Goal: Task Accomplishment & Management: Manage account settings

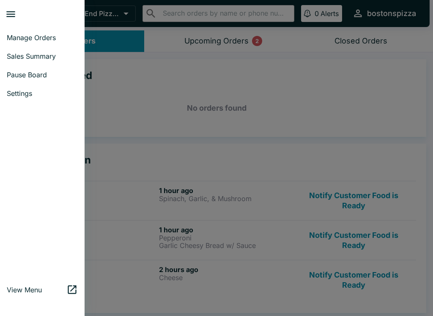
click at [107, 108] on div at bounding box center [216, 158] width 433 height 316
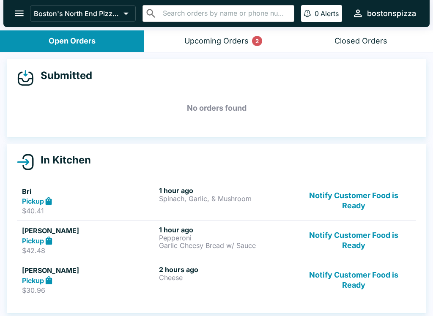
click at [338, 194] on button "Notify Customer Food is Ready" at bounding box center [353, 200] width 115 height 29
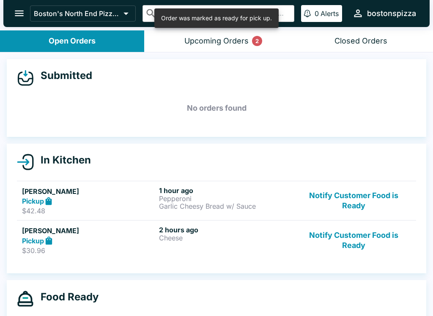
click at [339, 188] on button "Notify Customer Food is Ready" at bounding box center [353, 200] width 115 height 29
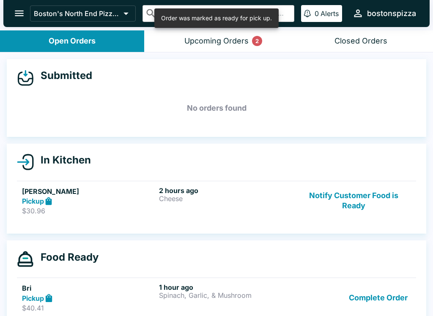
click at [339, 188] on button "Notify Customer Food is Ready" at bounding box center [353, 200] width 115 height 29
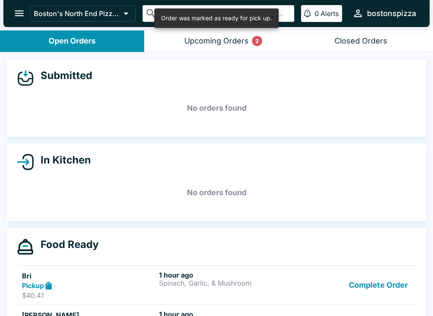
click at [350, 202] on h5 "No orders found" at bounding box center [216, 192] width 399 height 30
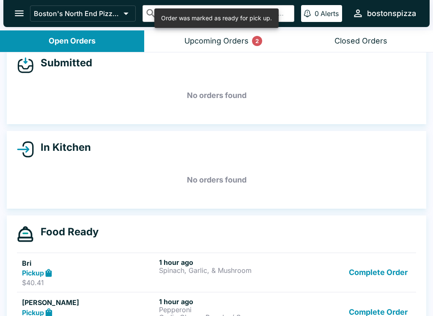
click at [375, 267] on button "Complete Order" at bounding box center [378, 272] width 66 height 29
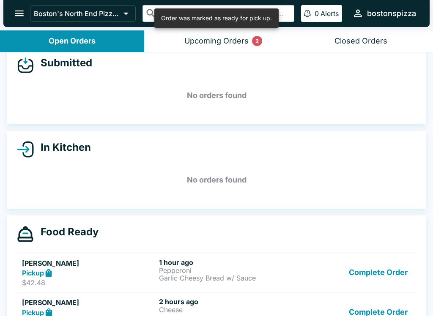
click at [375, 267] on link "[PERSON_NAME] Pickup $42.48 1 hour ago Pepperoni Garlic Cheesy Bread w/ Sauce C…" at bounding box center [216, 273] width 399 height 40
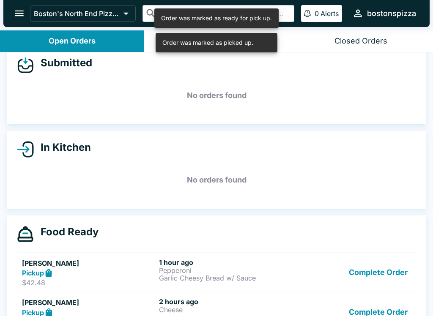
click at [376, 261] on button "Complete Order" at bounding box center [378, 272] width 66 height 29
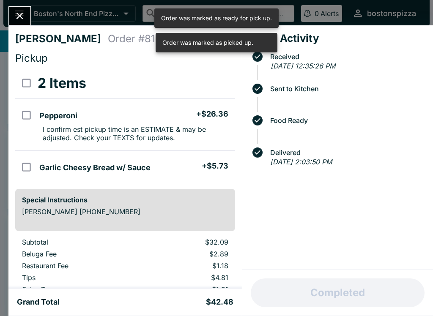
click at [368, 262] on button "Complete Order" at bounding box center [378, 272] width 66 height 29
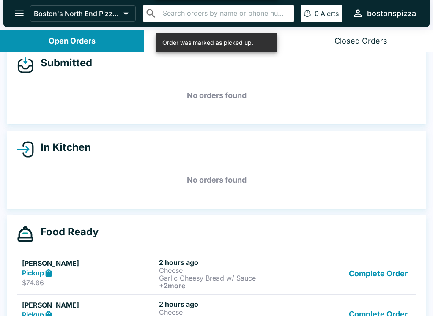
click at [363, 278] on button "Complete Order" at bounding box center [378, 273] width 66 height 31
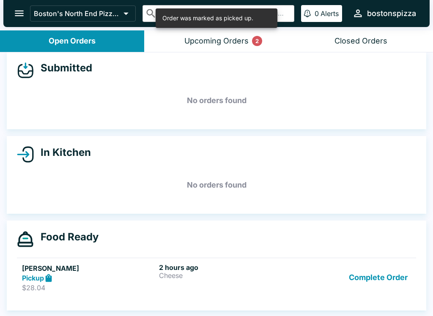
scroll to position [8, 0]
click at [375, 275] on button "Complete Order" at bounding box center [378, 277] width 66 height 29
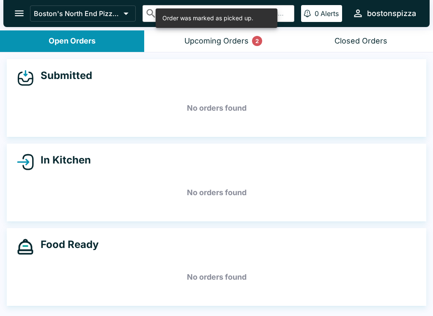
scroll to position [0, 0]
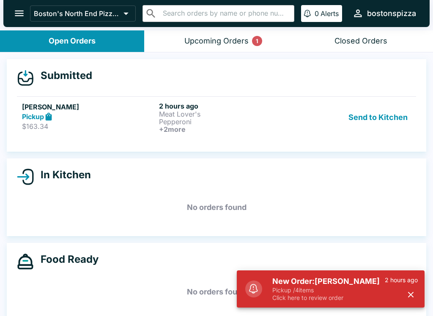
click at [348, 289] on p "Pickup / 4 items" at bounding box center [328, 291] width 112 height 8
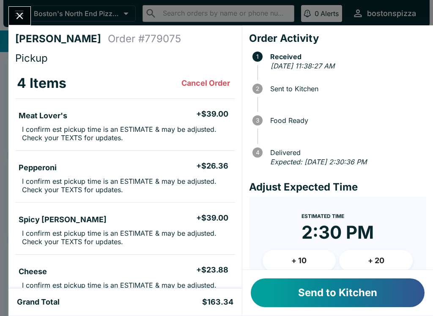
click at [359, 284] on button "Send to Kitchen" at bounding box center [338, 292] width 174 height 29
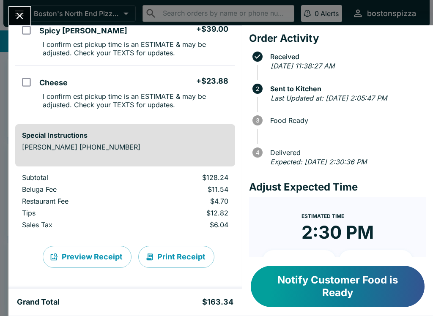
click at [316, 306] on button "Notify Customer Food is Ready" at bounding box center [338, 286] width 174 height 41
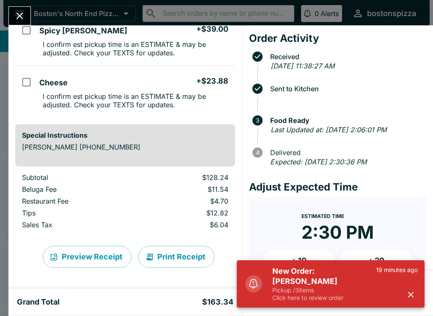
click at [323, 297] on p "Click here to review order" at bounding box center [324, 298] width 104 height 8
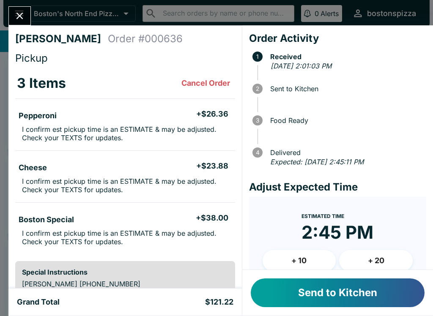
click at [344, 297] on button "Send to Kitchen" at bounding box center [338, 292] width 174 height 29
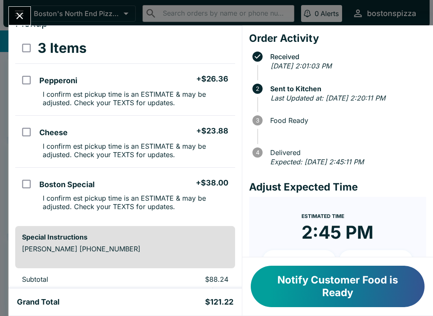
scroll to position [42, 0]
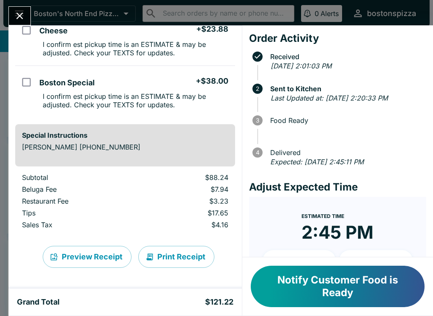
click at [19, 17] on icon "Close" at bounding box center [19, 15] width 11 height 11
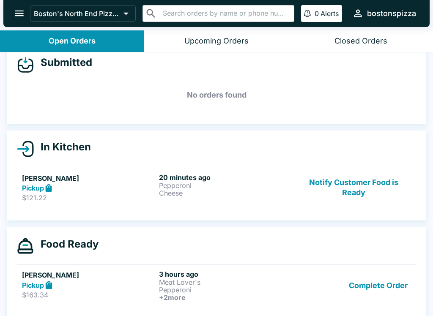
scroll to position [9, 0]
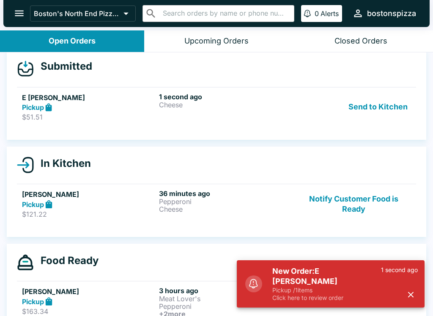
click at [315, 300] on p "Click here to review order" at bounding box center [326, 298] width 109 height 8
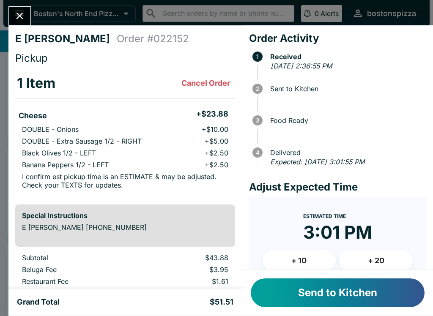
click at [357, 287] on button "Send to Kitchen" at bounding box center [338, 292] width 174 height 29
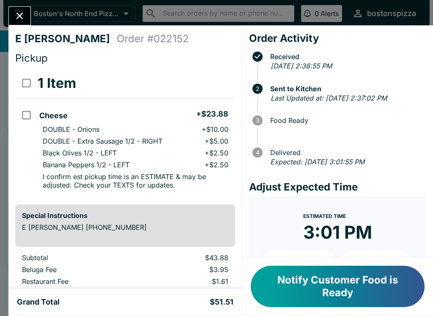
click at [25, 21] on icon "Close" at bounding box center [19, 15] width 11 height 11
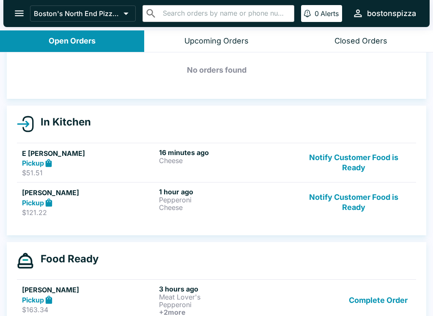
scroll to position [35, 0]
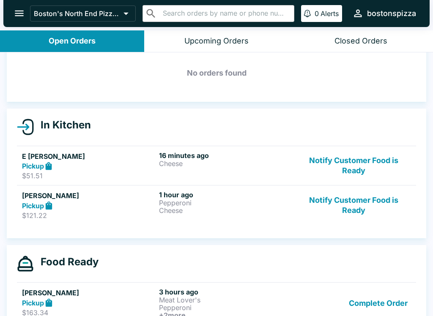
click at [357, 207] on button "Notify Customer Food is Ready" at bounding box center [353, 205] width 115 height 29
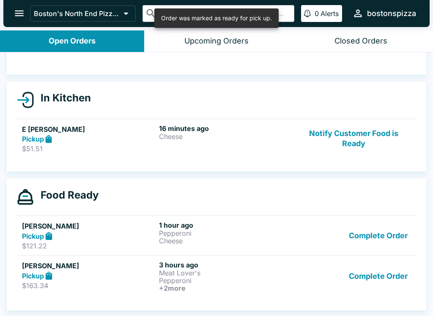
click at [377, 237] on button "Complete Order" at bounding box center [378, 235] width 66 height 29
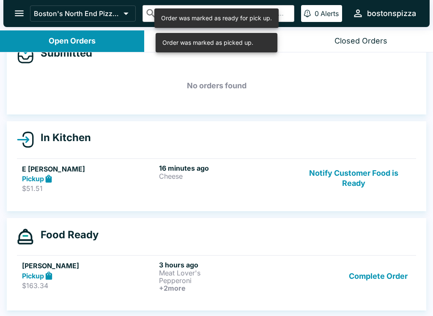
click at [393, 270] on button "Complete Order" at bounding box center [378, 276] width 66 height 31
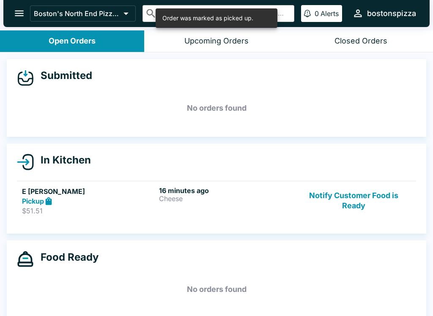
scroll to position [0, 0]
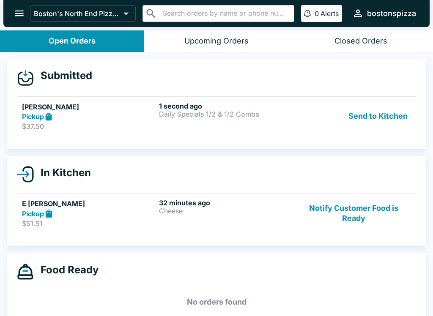
click at [118, 118] on div "Pickup" at bounding box center [89, 117] width 134 height 10
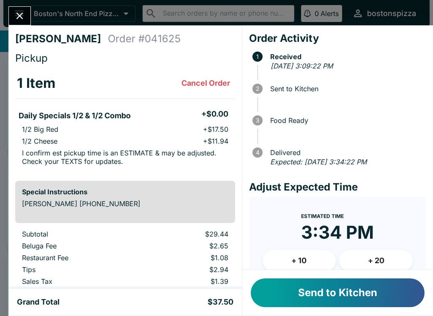
click at [311, 264] on button "+ 10" at bounding box center [299, 260] width 74 height 21
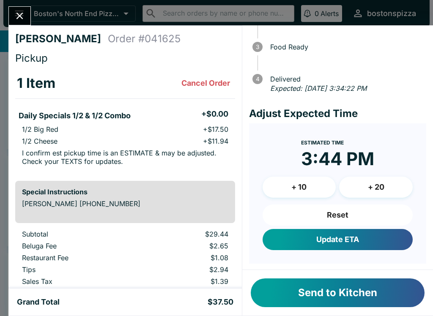
scroll to position [73, 0]
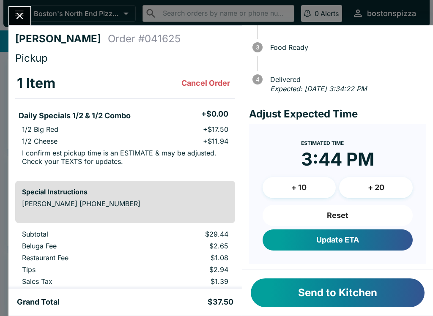
click at [381, 236] on button "Update ETA" at bounding box center [337, 239] width 150 height 21
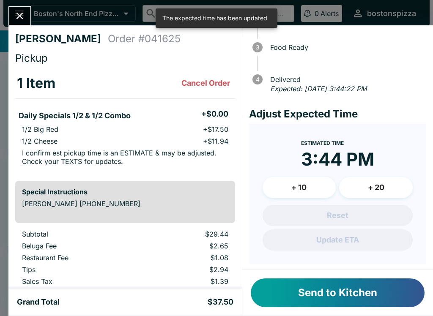
click at [370, 300] on button "Send to Kitchen" at bounding box center [338, 292] width 174 height 29
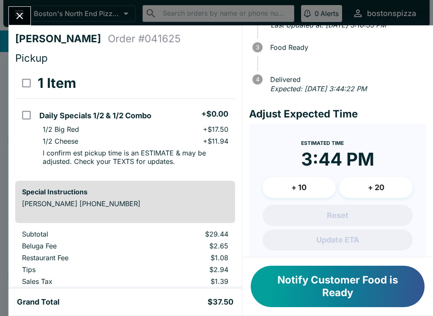
click at [16, 18] on icon "Close" at bounding box center [19, 15] width 11 height 11
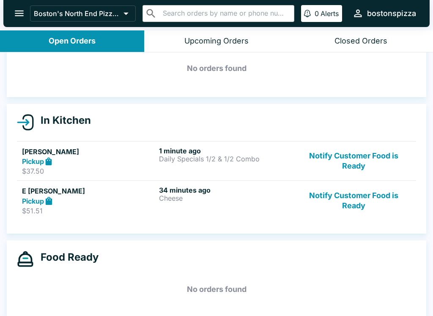
click at [363, 191] on button "Notify Customer Food is Ready" at bounding box center [353, 200] width 115 height 29
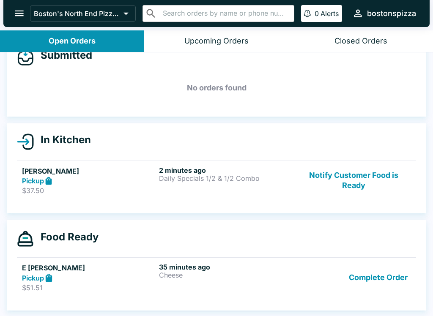
click at [377, 278] on button "Complete Order" at bounding box center [378, 277] width 66 height 29
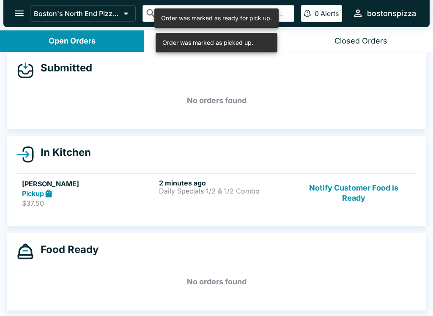
click at [268, 193] on p "Daily Specials 1/2 & 1/2 Combo" at bounding box center [226, 191] width 134 height 8
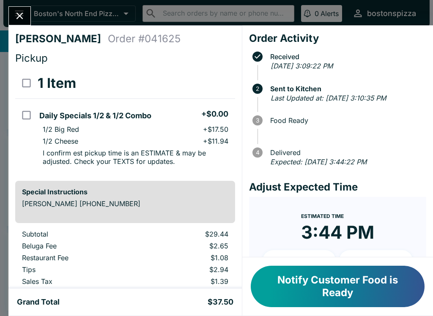
click at [17, 12] on icon "Close" at bounding box center [19, 15] width 11 height 11
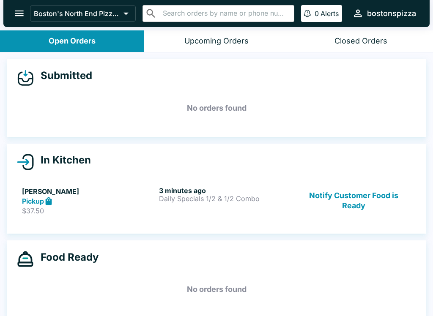
click at [359, 200] on button "Notify Customer Food is Ready" at bounding box center [353, 200] width 115 height 29
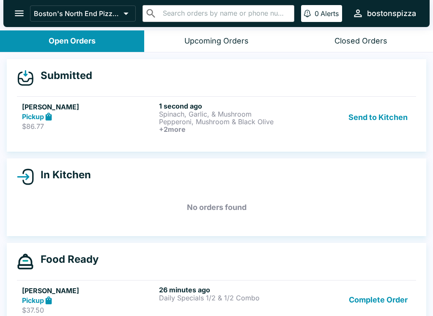
click at [234, 131] on h6 "+ 2 more" at bounding box center [226, 130] width 134 height 8
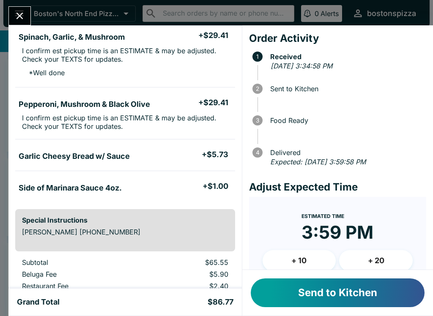
scroll to position [85, 0]
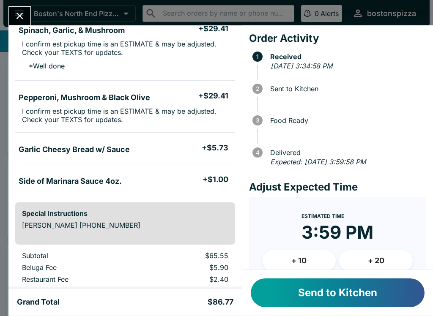
click at [304, 276] on div "Send to Kitchen" at bounding box center [337, 293] width 191 height 46
click at [301, 262] on button "+ 10" at bounding box center [299, 260] width 74 height 21
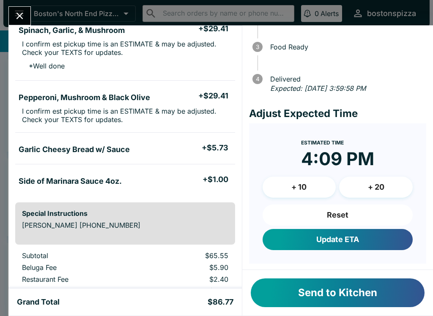
click at [379, 246] on button "Update ETA" at bounding box center [337, 239] width 150 height 21
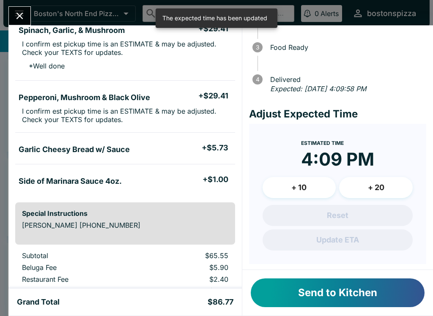
click at [379, 291] on button "Send to Kitchen" at bounding box center [338, 292] width 174 height 29
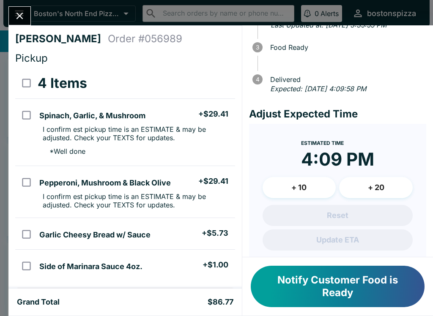
scroll to position [0, 0]
click at [16, 16] on icon "Close" at bounding box center [19, 15] width 11 height 11
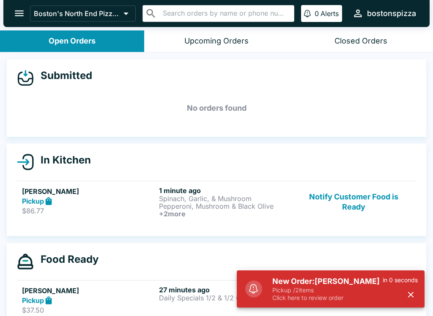
click at [338, 295] on p "Click here to review order" at bounding box center [327, 298] width 110 height 8
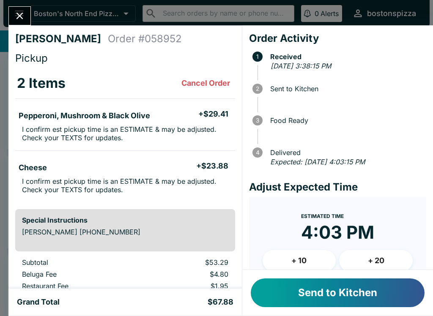
click at [303, 251] on button "+ 10" at bounding box center [299, 260] width 74 height 21
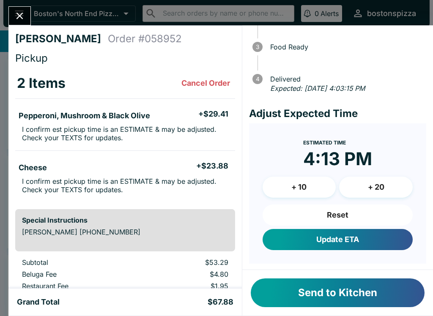
scroll to position [73, 0]
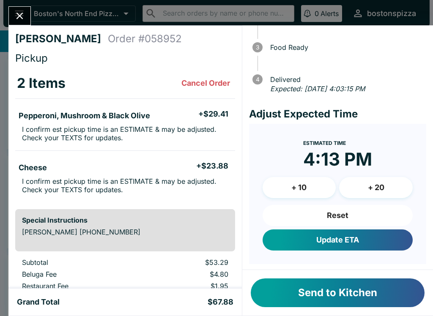
click at [386, 236] on button "Update ETA" at bounding box center [337, 239] width 150 height 21
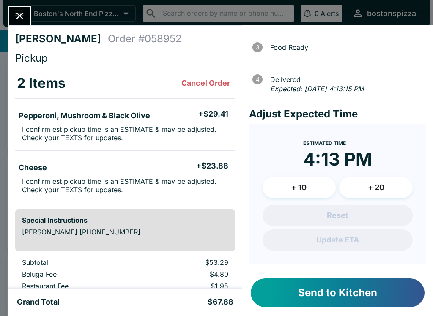
click at [389, 295] on button "Send to Kitchen" at bounding box center [338, 292] width 174 height 29
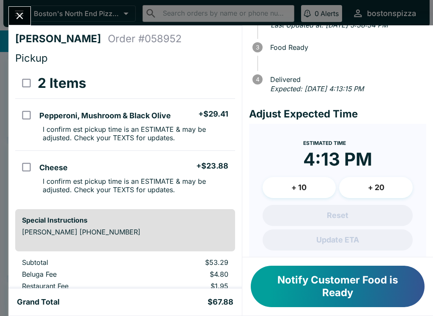
click at [35, 3] on div "[PERSON_NAME] Order # 058952 Pickup 2 Items Pepperoni, Mushroom & Black Olive +…" at bounding box center [216, 158] width 433 height 316
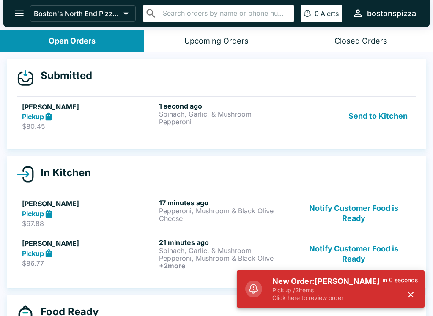
click at [359, 284] on h5 "New Order: [PERSON_NAME]" at bounding box center [327, 281] width 110 height 10
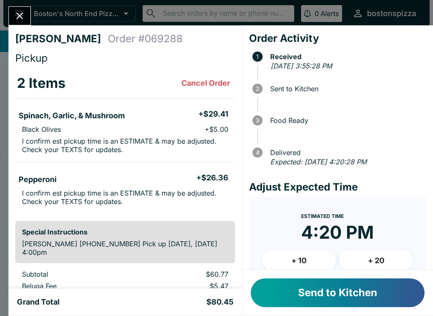
click at [313, 259] on button "+ 10" at bounding box center [299, 260] width 74 height 21
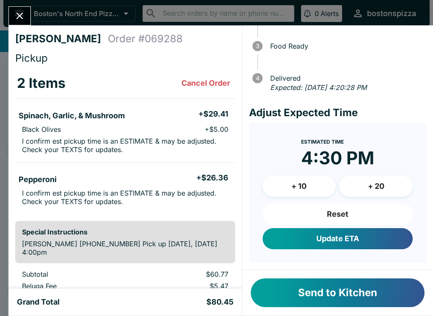
scroll to position [73, 0]
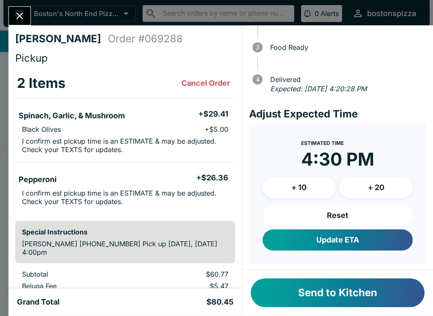
click at [376, 241] on button "Update ETA" at bounding box center [337, 239] width 150 height 21
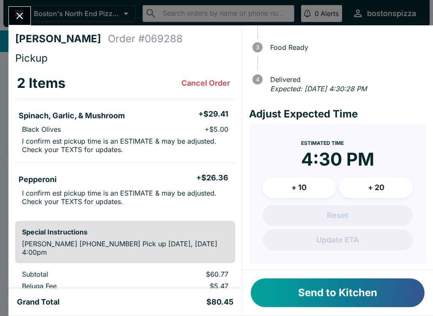
click at [344, 297] on button "Send to Kitchen" at bounding box center [338, 292] width 174 height 29
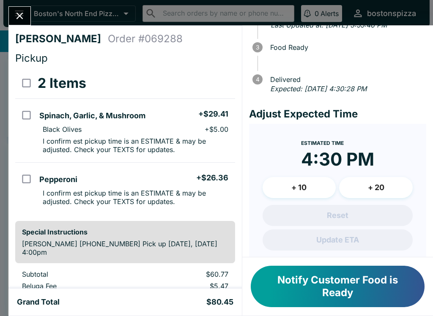
click at [22, 25] on button "Close" at bounding box center [20, 16] width 22 height 18
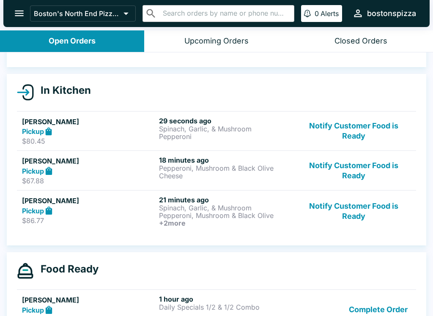
scroll to position [69, 0]
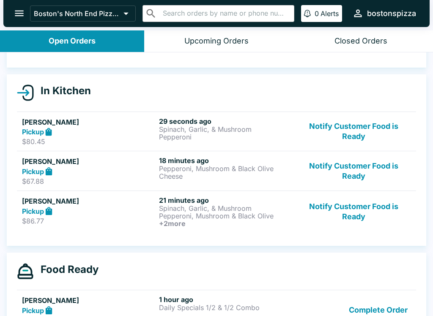
click at [265, 127] on p "Spinach, Garlic, & Mushroom" at bounding box center [226, 130] width 134 height 8
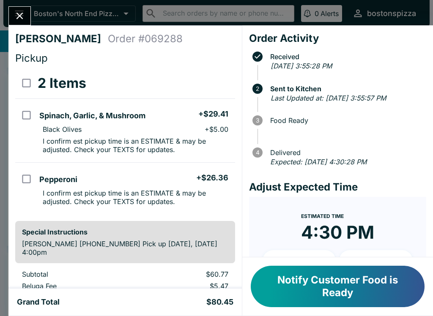
click at [32, 87] on input "select all" at bounding box center [26, 83] width 19 height 19
checkbox input "true"
click at [217, 78] on button "Refund" at bounding box center [212, 83] width 44 height 21
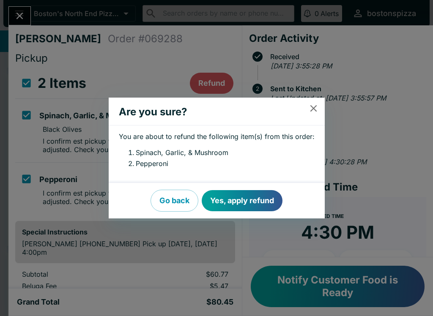
click at [257, 200] on button "Yes, apply refund" at bounding box center [242, 200] width 81 height 21
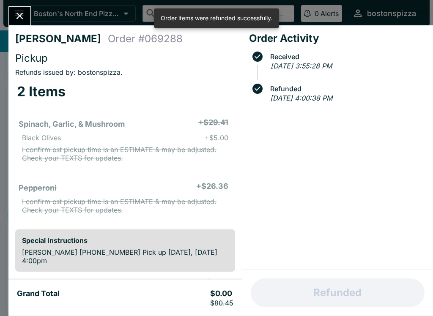
scroll to position [62, 0]
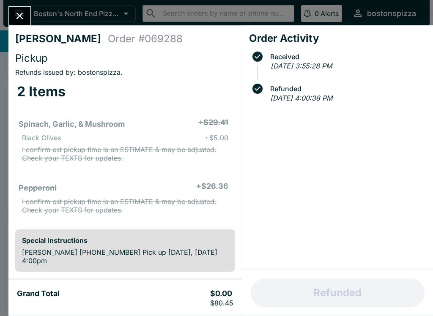
click at [11, 17] on button "Close" at bounding box center [20, 16] width 22 height 18
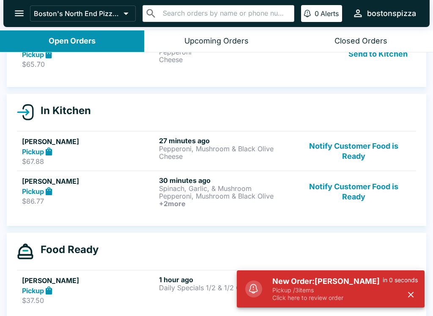
click at [322, 293] on p "Pickup / 3 items" at bounding box center [327, 291] width 110 height 8
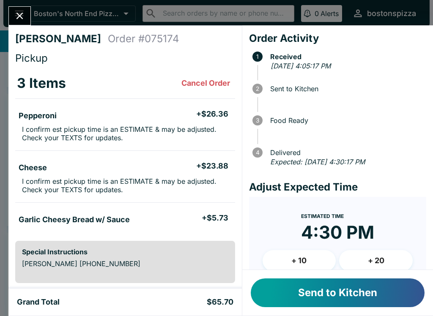
click at [371, 289] on button "Send to Kitchen" at bounding box center [338, 292] width 174 height 29
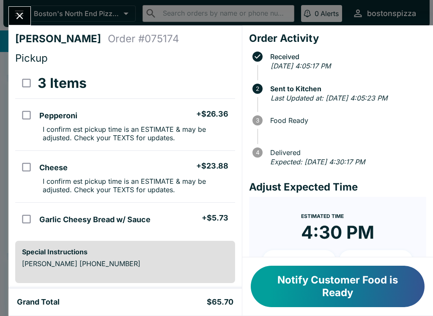
click at [25, 17] on icon "Close" at bounding box center [19, 15] width 11 height 11
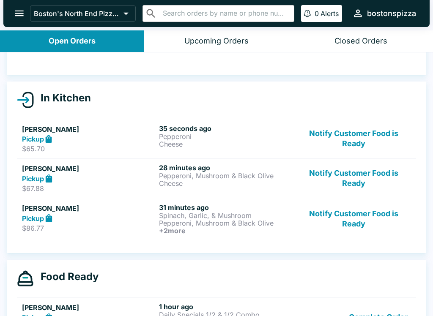
click at [210, 227] on p "Pepperoni, Mushroom & Black Olive" at bounding box center [226, 223] width 134 height 8
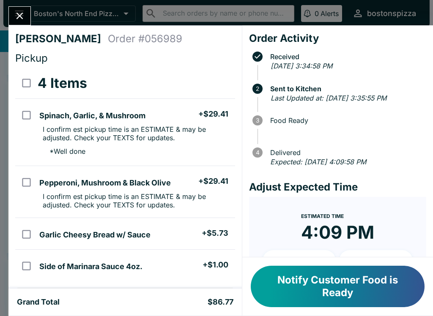
click at [332, 278] on button "Notify Customer Food is Ready" at bounding box center [338, 286] width 174 height 41
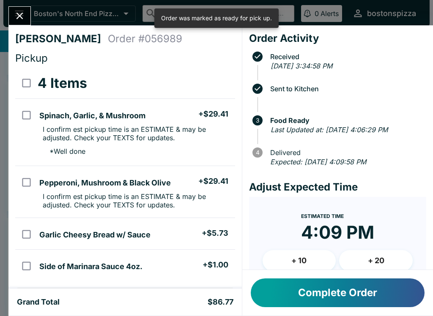
click at [23, 16] on icon "Close" at bounding box center [19, 15] width 11 height 11
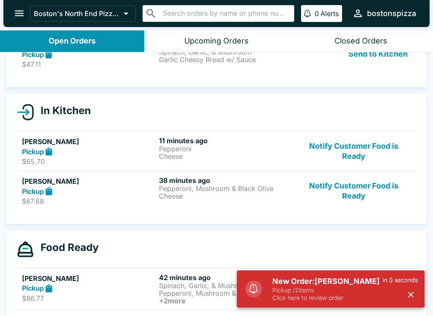
click at [310, 297] on p "Click here to review order" at bounding box center [327, 298] width 110 height 8
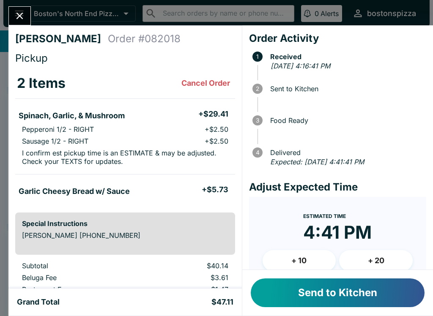
click at [361, 296] on button "Send to Kitchen" at bounding box center [338, 292] width 174 height 29
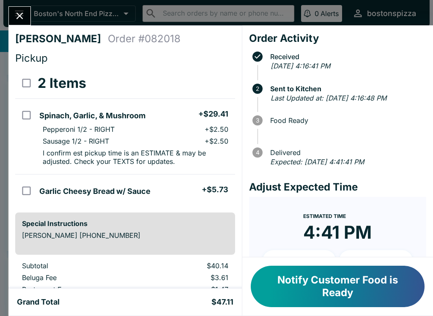
click at [30, 19] on button "Close" at bounding box center [20, 16] width 22 height 18
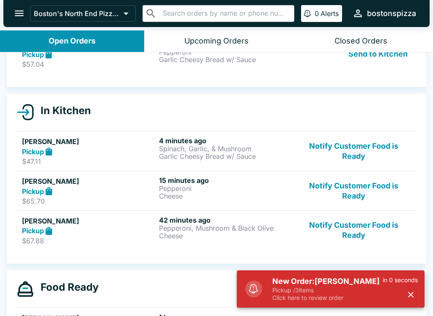
click at [333, 285] on h5 "New Order: [PERSON_NAME]" at bounding box center [327, 281] width 110 height 10
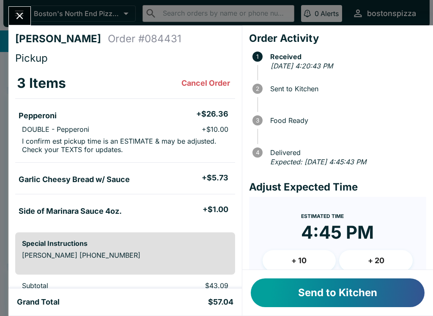
click at [341, 285] on button "Send to Kitchen" at bounding box center [338, 292] width 174 height 29
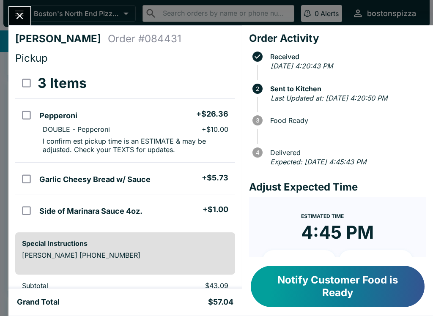
click at [27, 10] on button "Close" at bounding box center [20, 16] width 22 height 18
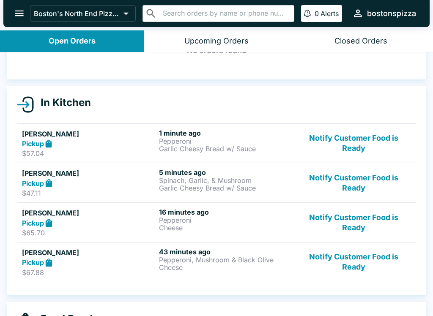
scroll to position [50, 0]
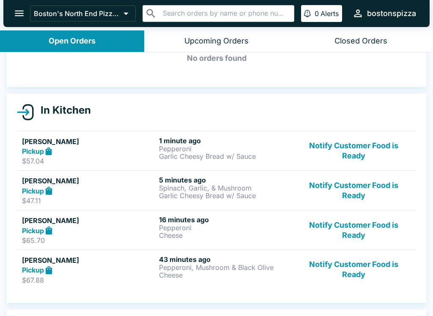
click at [363, 276] on button "Notify Customer Food is Ready" at bounding box center [353, 269] width 115 height 29
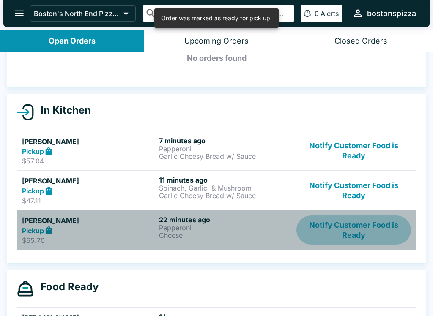
click at [347, 234] on button "Notify Customer Food is Ready" at bounding box center [353, 230] width 115 height 29
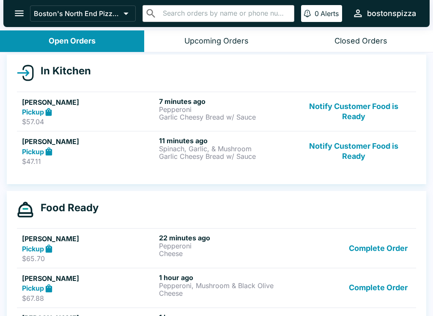
scroll to position [90, 0]
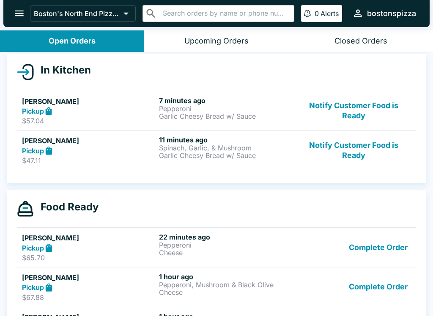
click at [355, 147] on button "Notify Customer Food is Ready" at bounding box center [353, 150] width 115 height 29
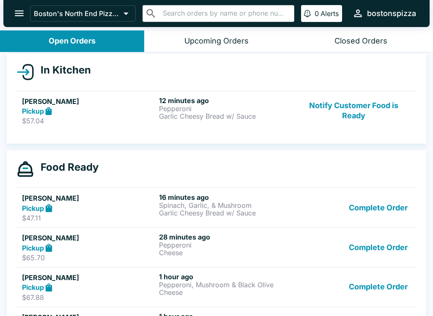
scroll to position [93, 0]
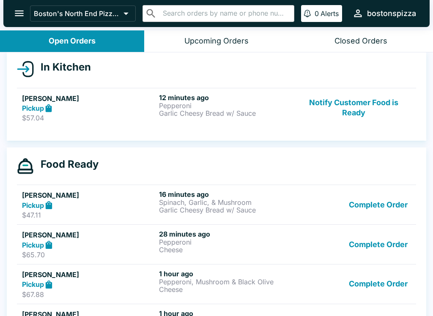
click at [335, 108] on button "Notify Customer Food is Ready" at bounding box center [353, 107] width 115 height 29
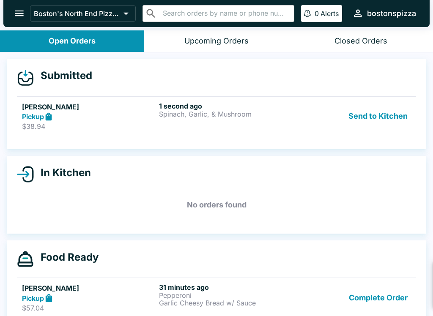
scroll to position [0, 0]
click at [209, 124] on div "1 second ago Spinach, Garlic, & Mushroom" at bounding box center [226, 116] width 134 height 29
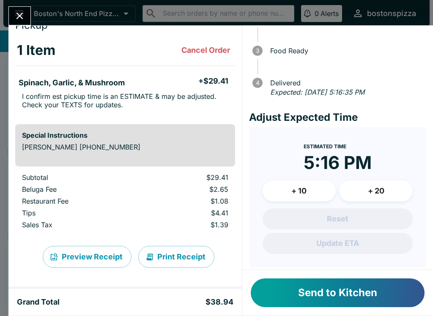
scroll to position [33, 0]
click at [364, 295] on button "Send to Kitchen" at bounding box center [338, 292] width 174 height 29
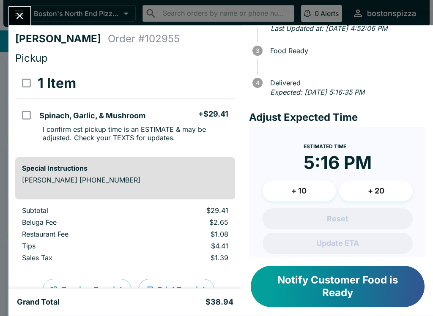
scroll to position [0, 0]
click at [27, 15] on button "Close" at bounding box center [20, 16] width 22 height 18
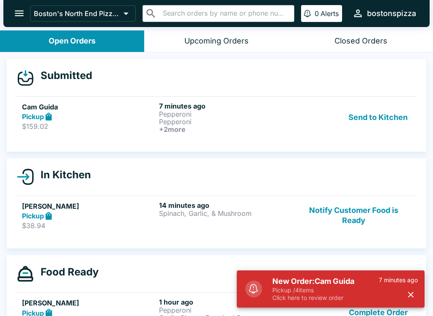
click at [308, 287] on p "Pickup / 4 items" at bounding box center [325, 291] width 106 height 8
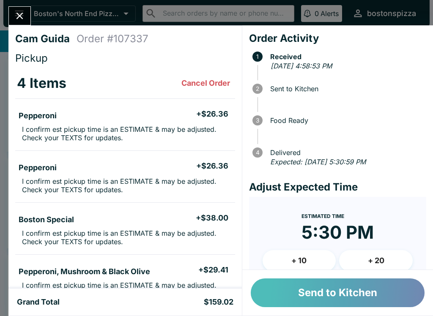
click at [368, 292] on button "Send to Kitchen" at bounding box center [338, 292] width 174 height 29
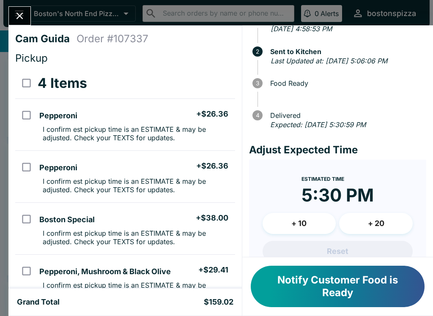
scroll to position [38, 0]
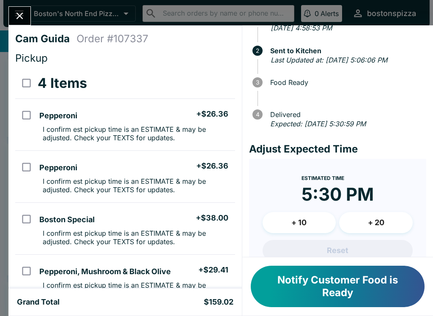
click at [316, 218] on button "+ 10" at bounding box center [299, 222] width 74 height 21
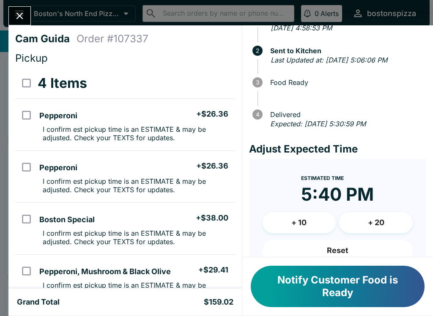
scroll to position [18, 0]
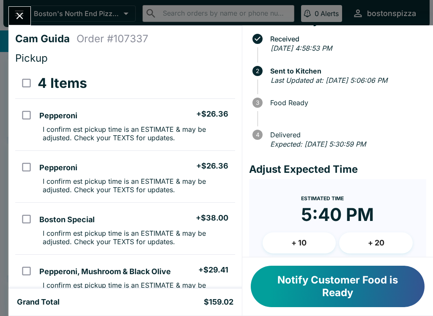
click at [22, 8] on button "Close" at bounding box center [20, 16] width 22 height 18
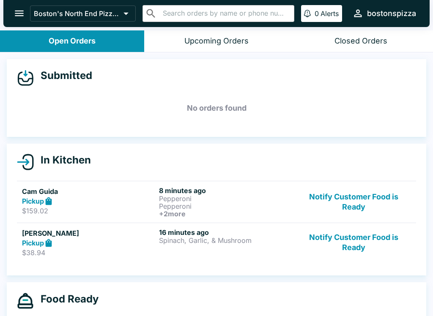
click at [205, 246] on div "16 minutes ago Spinach, Garlic, & Mushroom" at bounding box center [226, 242] width 134 height 29
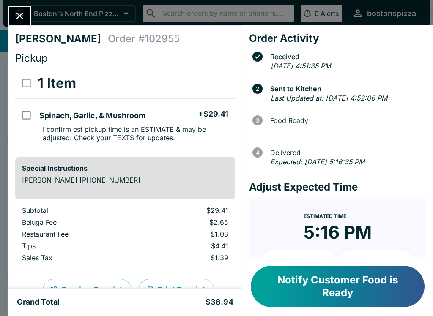
click at [11, 14] on button "Close" at bounding box center [20, 16] width 22 height 18
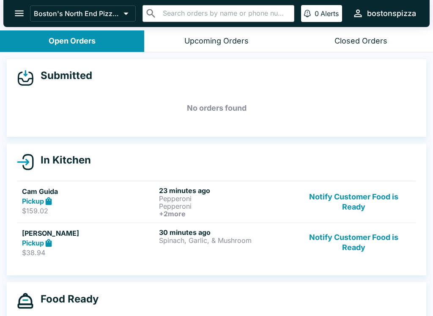
click at [349, 251] on button "Notify Customer Food is Ready" at bounding box center [353, 242] width 115 height 29
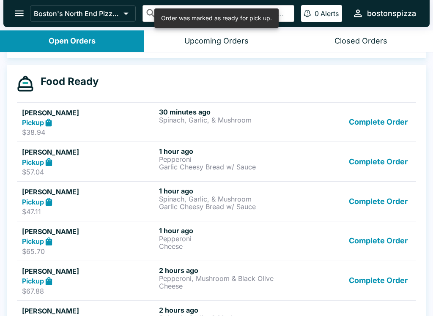
scroll to position [177, 0]
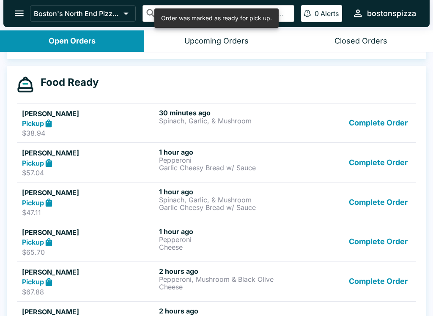
click at [389, 130] on button "Complete Order" at bounding box center [378, 123] width 66 height 29
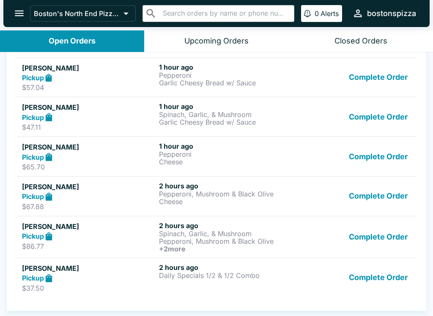
scroll to position [223, 0]
click at [381, 278] on button "Complete Order" at bounding box center [378, 277] width 66 height 29
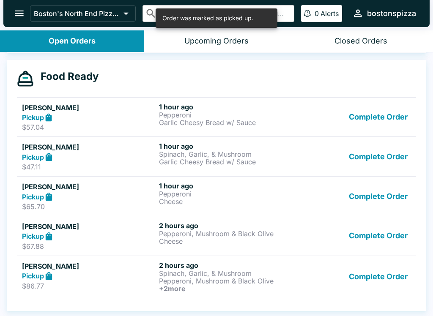
click at [385, 277] on button "Complete Order" at bounding box center [378, 276] width 66 height 31
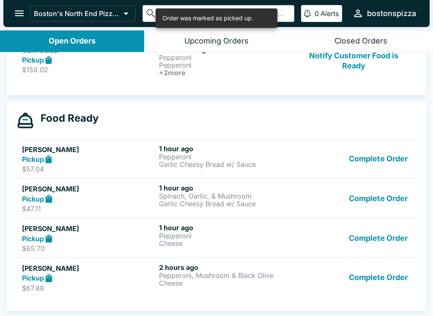
click at [384, 276] on button "Complete Order" at bounding box center [378, 277] width 66 height 29
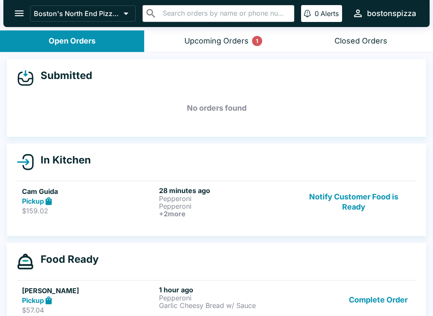
scroll to position [0, 0]
click at [211, 51] on button "Upcoming Orders 1" at bounding box center [216, 41] width 144 height 22
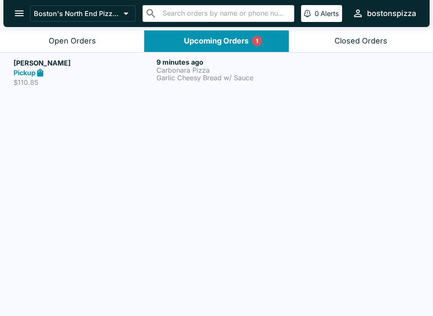
click at [14, 48] on button "Open Orders" at bounding box center [72, 41] width 144 height 22
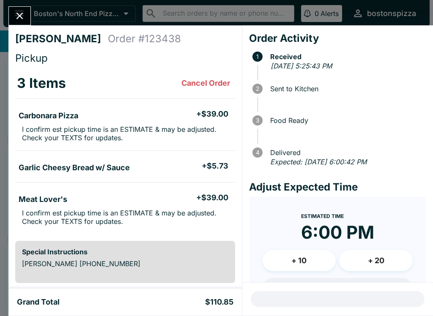
click at [5, 11] on div "[PERSON_NAME] Order # 123438 Pickup 3 Items Cancel Order Carbonara Pizza + $39.…" at bounding box center [216, 158] width 433 height 316
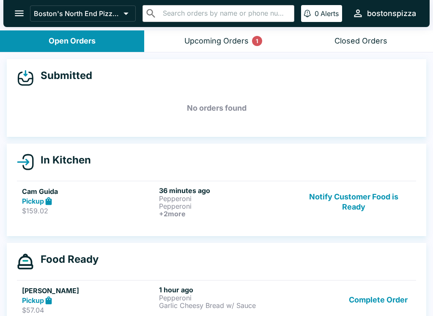
click at [12, 18] on button "open drawer" at bounding box center [19, 14] width 22 height 22
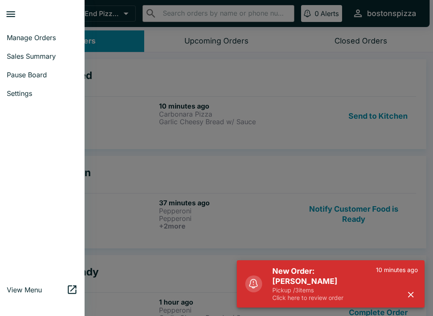
click at [281, 193] on div at bounding box center [216, 158] width 433 height 316
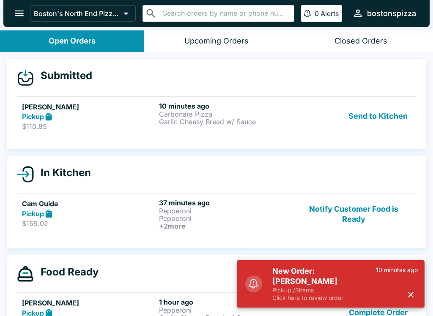
click at [235, 115] on p "Carbonara Pizza" at bounding box center [226, 114] width 134 height 8
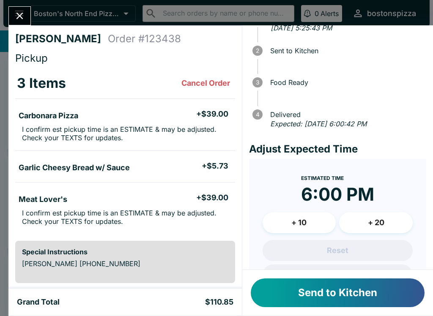
scroll to position [41, 0]
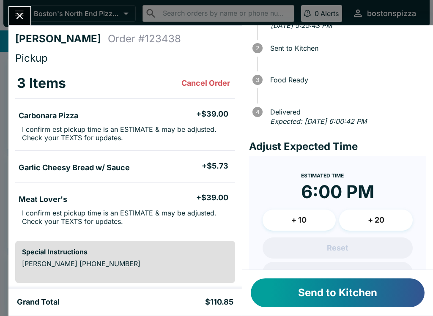
click at [314, 211] on button "+ 10" at bounding box center [299, 220] width 74 height 21
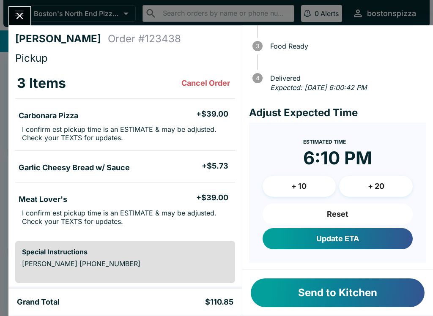
scroll to position [73, 0]
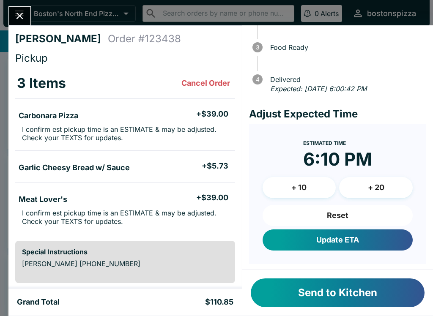
click at [348, 242] on button "Update ETA" at bounding box center [337, 239] width 150 height 21
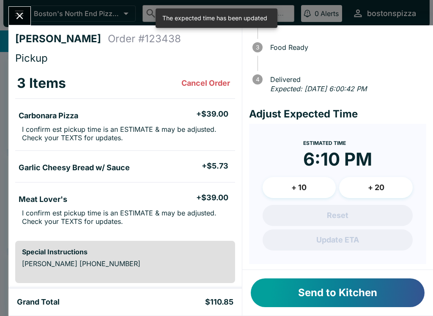
click at [355, 296] on button "Send to Kitchen" at bounding box center [338, 292] width 174 height 29
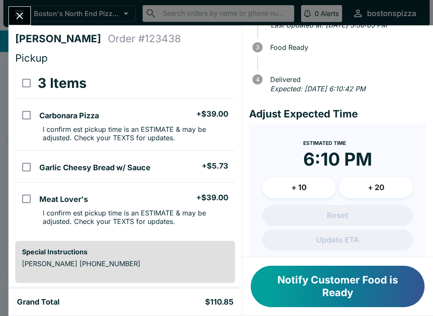
click at [14, 12] on icon "Close" at bounding box center [19, 15] width 11 height 11
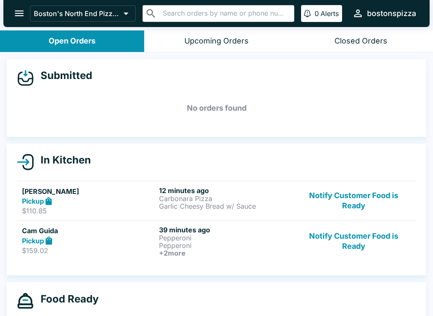
click at [184, 235] on p "Pepperoni" at bounding box center [226, 238] width 134 height 8
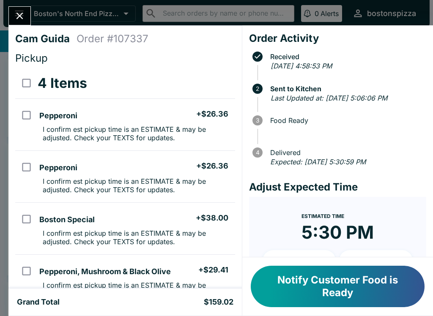
click at [14, 24] on button "Close" at bounding box center [20, 16] width 22 height 18
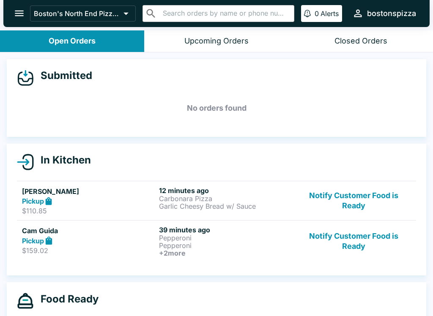
click at [208, 193] on h6 "12 minutes ago" at bounding box center [226, 190] width 134 height 8
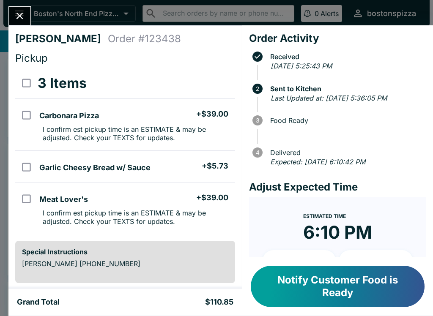
click at [21, 10] on button "Close" at bounding box center [20, 16] width 22 height 18
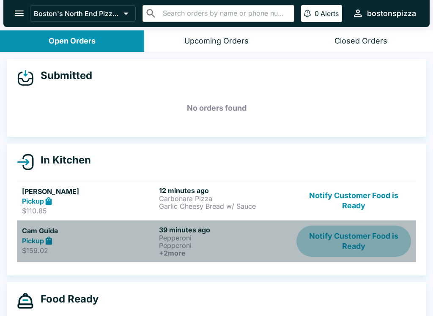
click at [357, 240] on button "Notify Customer Food is Ready" at bounding box center [353, 241] width 115 height 31
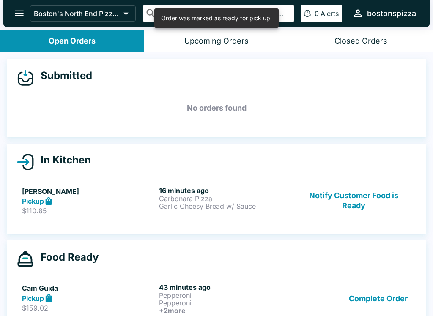
click at [388, 299] on button "Complete Order" at bounding box center [378, 298] width 66 height 31
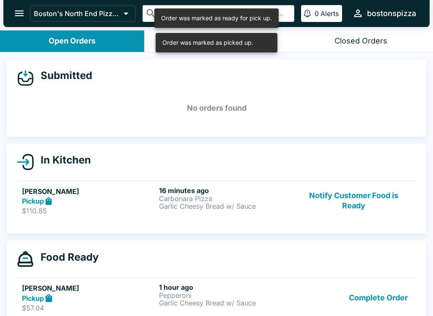
click at [384, 297] on button "Complete Order" at bounding box center [378, 297] width 66 height 29
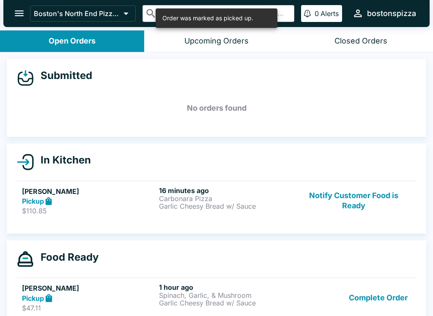
click at [380, 295] on button "Complete Order" at bounding box center [378, 297] width 66 height 29
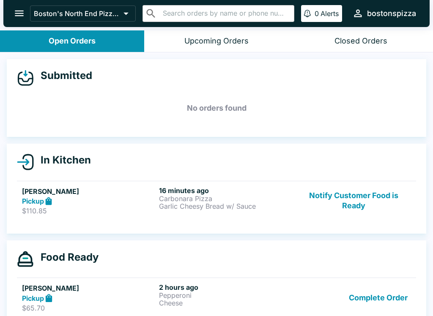
click at [386, 301] on button "Complete Order" at bounding box center [378, 297] width 66 height 29
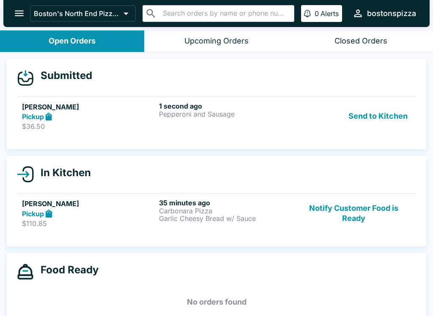
click at [158, 117] on div "[PERSON_NAME] Pickup $36.50 1 second ago Pepperoni and Sausage Send to Kitchen" at bounding box center [216, 116] width 389 height 29
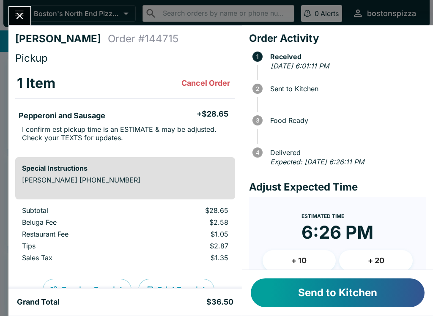
click at [347, 297] on button "Send to Kitchen" at bounding box center [338, 292] width 174 height 29
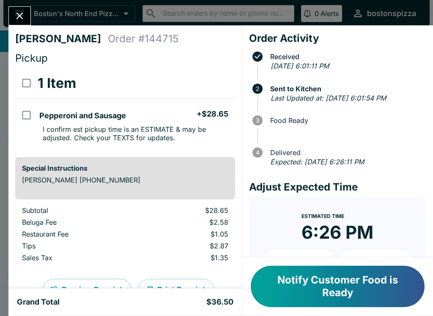
click at [24, 16] on icon "Close" at bounding box center [19, 15] width 11 height 11
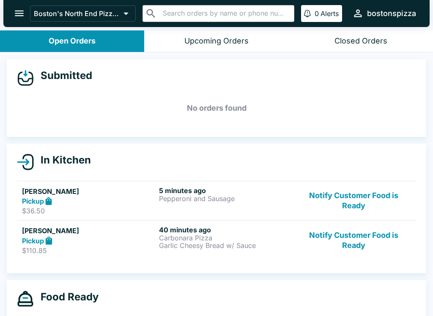
click at [12, 21] on button "open drawer" at bounding box center [19, 14] width 22 height 22
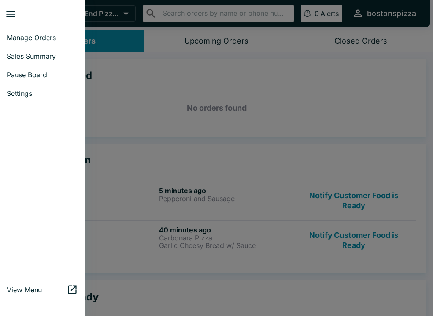
click at [106, 91] on div at bounding box center [216, 158] width 433 height 316
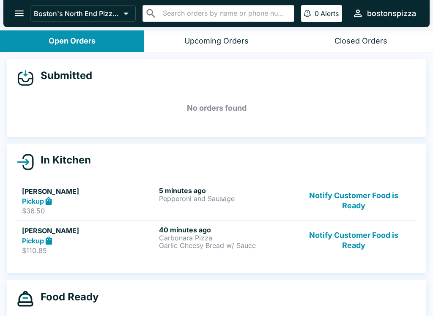
click at [25, 11] on icon "open drawer" at bounding box center [19, 13] width 11 height 11
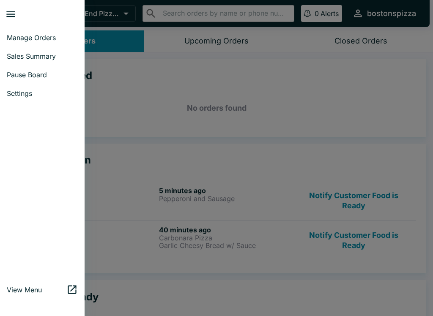
click at [105, 98] on div at bounding box center [216, 158] width 433 height 316
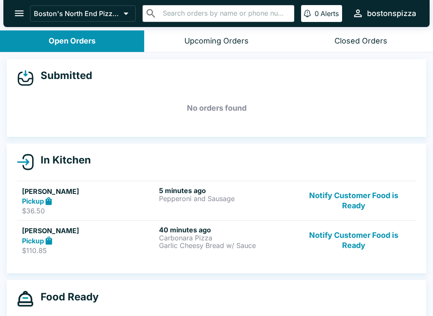
click at [104, 101] on h5 "No orders found" at bounding box center [216, 108] width 399 height 30
click at [14, 14] on icon "open drawer" at bounding box center [19, 13] width 11 height 11
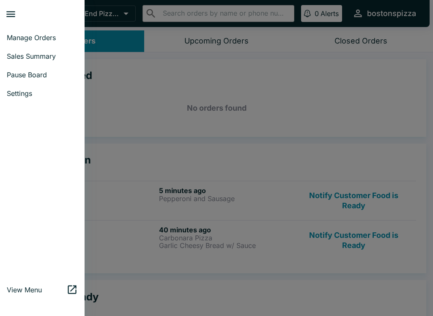
click at [150, 77] on div at bounding box center [216, 158] width 433 height 316
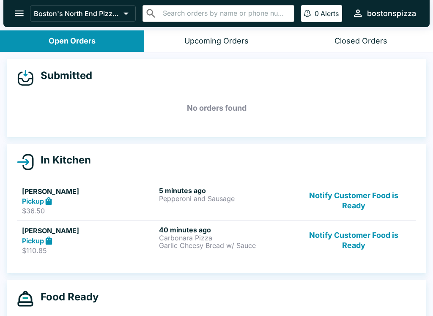
click at [26, 15] on button "open drawer" at bounding box center [19, 14] width 22 height 22
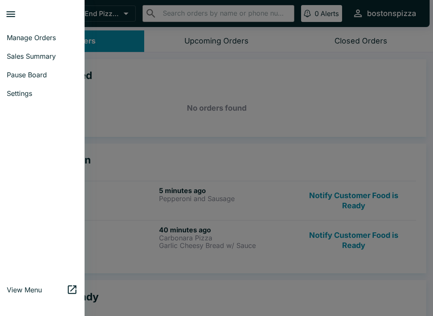
click at [110, 107] on div at bounding box center [216, 158] width 433 height 316
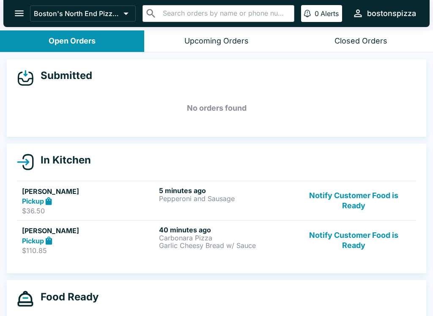
click at [17, 8] on icon "open drawer" at bounding box center [19, 13] width 11 height 11
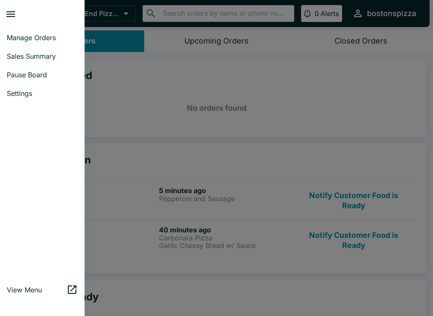
click at [109, 116] on div at bounding box center [216, 158] width 433 height 316
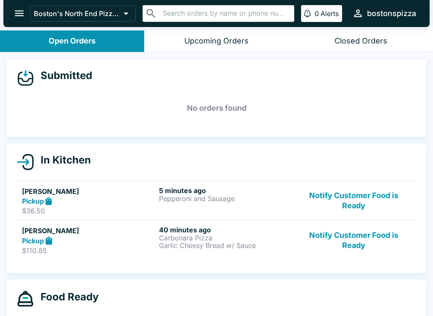
click at [19, 23] on button "open drawer" at bounding box center [19, 14] width 22 height 22
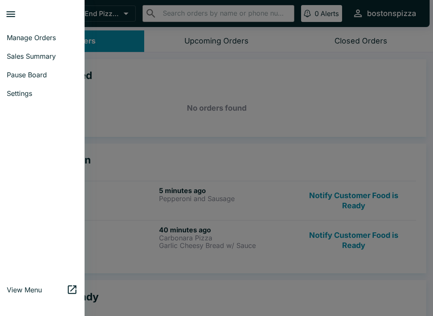
click at [112, 113] on div at bounding box center [216, 158] width 433 height 316
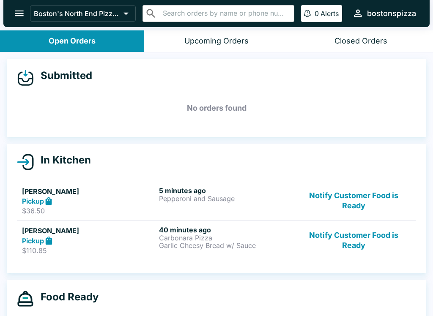
click at [16, 16] on icon "open drawer" at bounding box center [19, 13] width 11 height 11
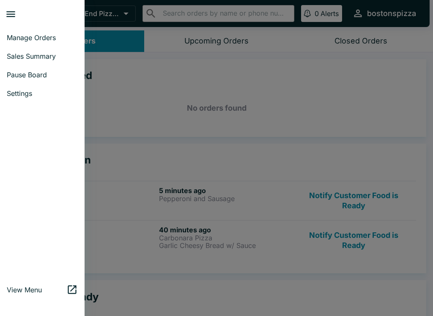
click at [112, 100] on div at bounding box center [216, 158] width 433 height 316
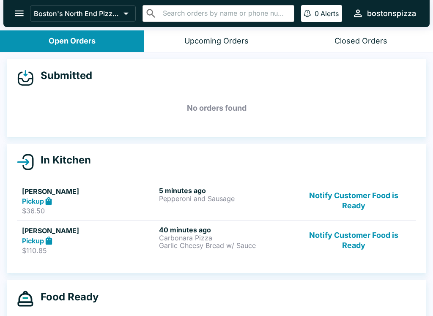
click at [27, 11] on button "open drawer" at bounding box center [19, 14] width 22 height 22
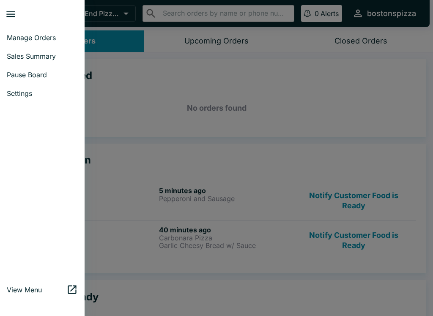
click at [120, 101] on div at bounding box center [216, 158] width 433 height 316
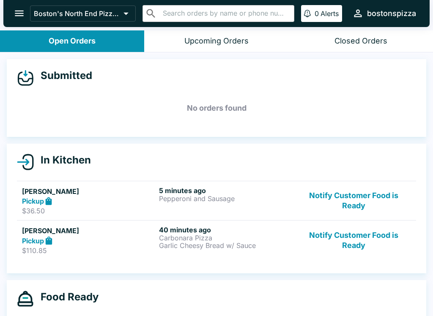
click at [26, 20] on button "open drawer" at bounding box center [19, 14] width 22 height 22
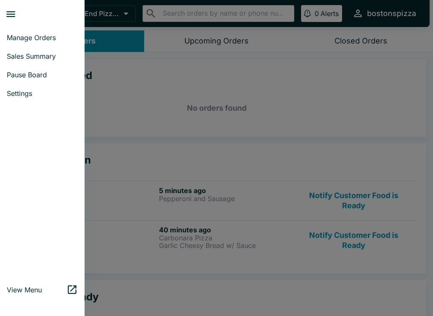
click at [118, 100] on div at bounding box center [216, 158] width 433 height 316
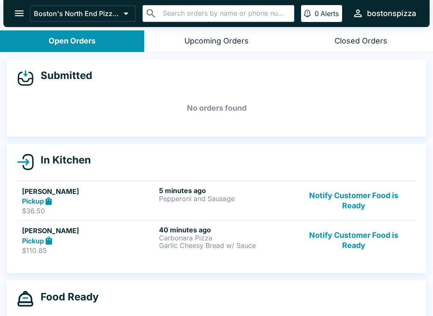
click at [23, 17] on icon "open drawer" at bounding box center [19, 13] width 11 height 11
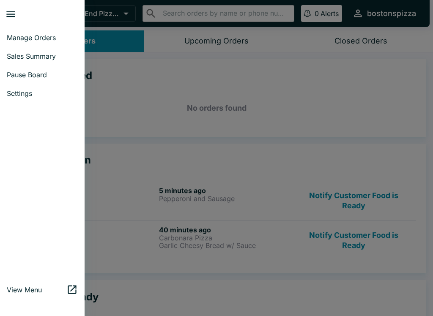
click at [122, 102] on div at bounding box center [216, 158] width 433 height 316
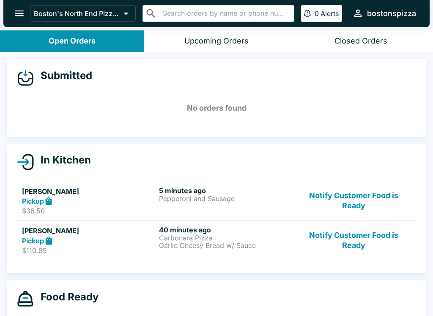
click at [25, 15] on icon "open drawer" at bounding box center [19, 13] width 11 height 11
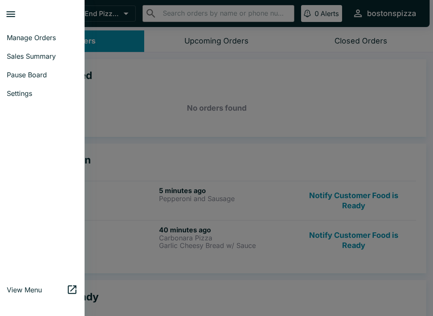
click at [119, 102] on div at bounding box center [216, 158] width 433 height 316
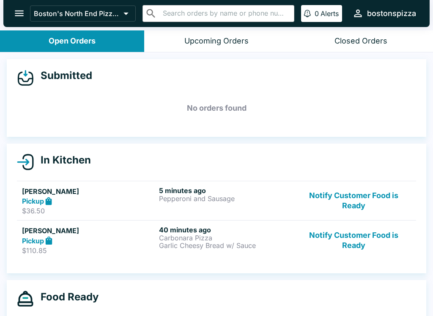
click at [16, 11] on icon "open drawer" at bounding box center [19, 14] width 9 height 6
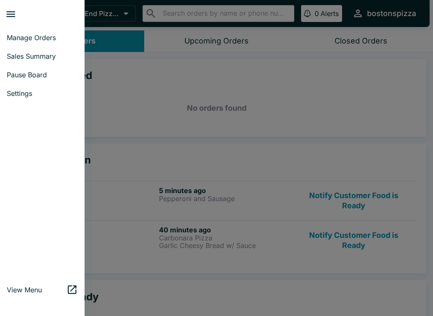
click at [117, 109] on div at bounding box center [216, 158] width 433 height 316
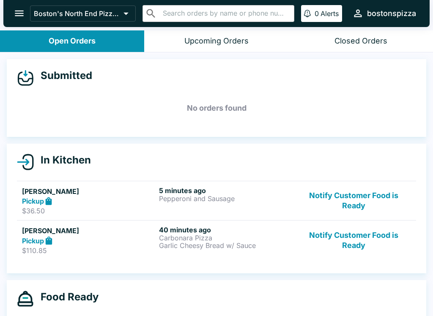
click at [33, 20] on button "Boston's North End Pizza Bakery" at bounding box center [83, 13] width 106 height 16
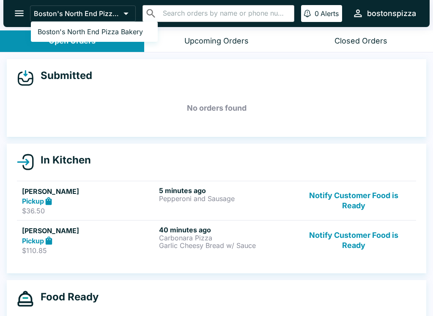
click at [123, 116] on div at bounding box center [216, 158] width 433 height 316
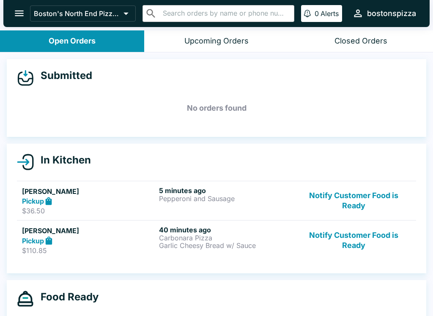
click at [25, 21] on button "open drawer" at bounding box center [19, 14] width 22 height 22
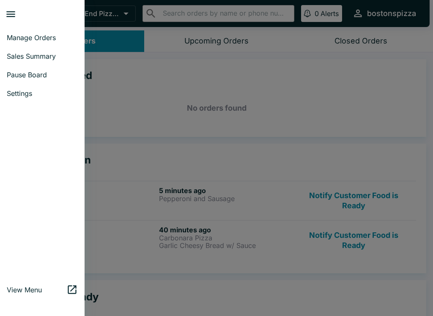
click at [124, 124] on div at bounding box center [216, 158] width 433 height 316
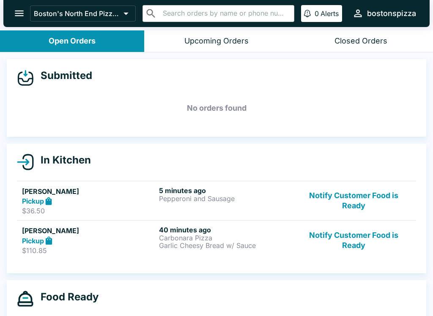
click at [23, 11] on icon "open drawer" at bounding box center [19, 14] width 9 height 6
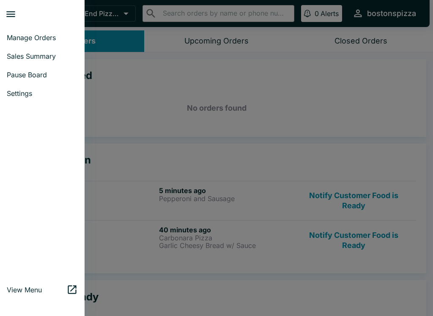
click at [111, 108] on div at bounding box center [216, 158] width 433 height 316
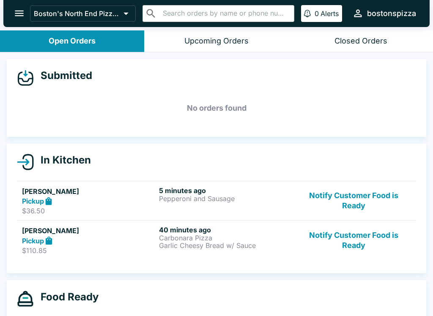
click at [15, 6] on button "open drawer" at bounding box center [19, 14] width 22 height 22
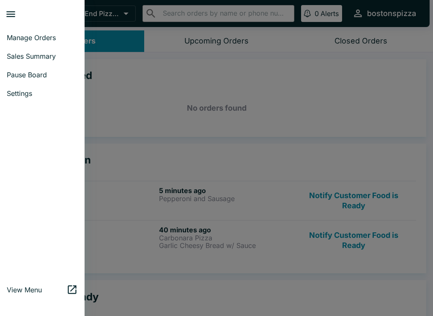
click at [115, 117] on div at bounding box center [216, 158] width 433 height 316
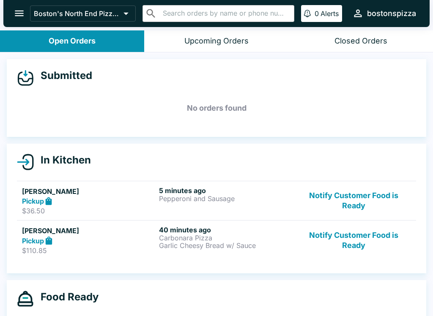
click at [115, 117] on h5 "No orders found" at bounding box center [216, 108] width 399 height 30
click at [22, 16] on icon "open drawer" at bounding box center [19, 14] width 9 height 6
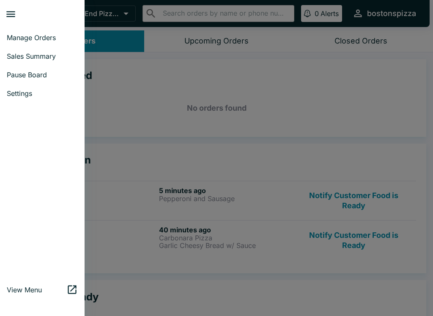
click at [112, 108] on div at bounding box center [216, 158] width 433 height 316
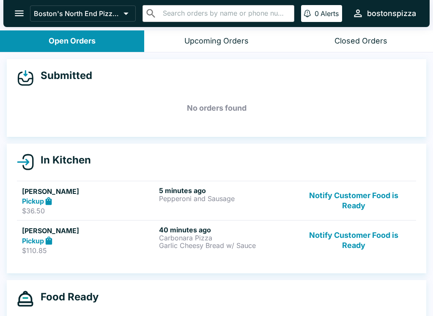
click at [22, 12] on icon "open drawer" at bounding box center [19, 13] width 11 height 11
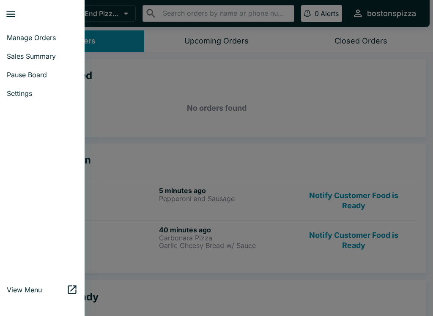
click at [113, 113] on div at bounding box center [216, 158] width 433 height 316
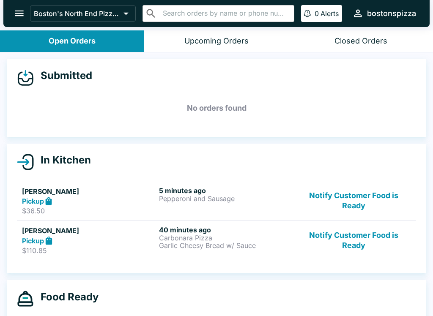
click at [24, 11] on icon "open drawer" at bounding box center [19, 13] width 11 height 11
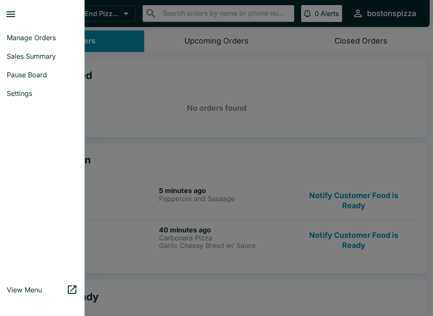
click at [115, 108] on div at bounding box center [216, 158] width 433 height 316
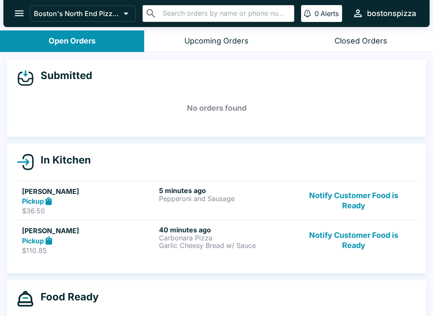
click at [25, 21] on button "open drawer" at bounding box center [19, 14] width 22 height 22
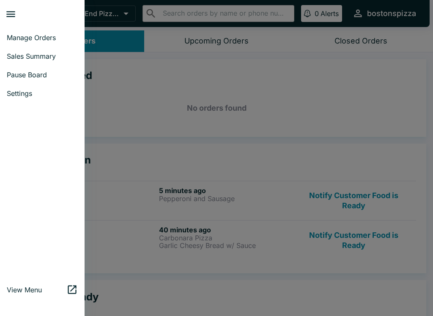
click at [116, 118] on div at bounding box center [216, 158] width 433 height 316
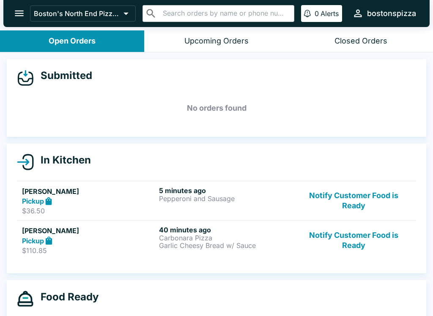
click at [24, 17] on icon "open drawer" at bounding box center [19, 13] width 11 height 11
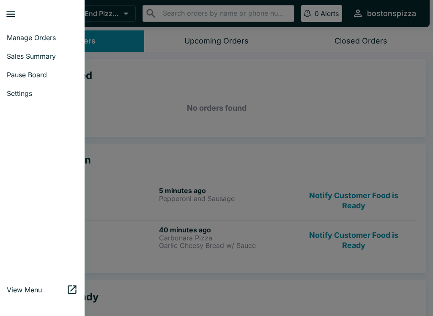
click at [153, 106] on div at bounding box center [216, 158] width 433 height 316
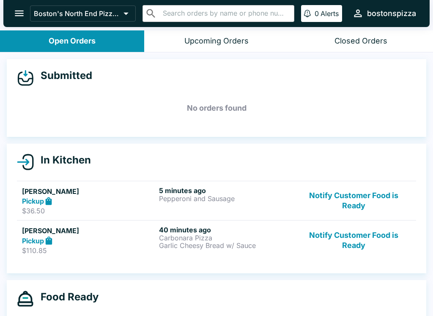
click at [20, 16] on icon "open drawer" at bounding box center [19, 14] width 9 height 6
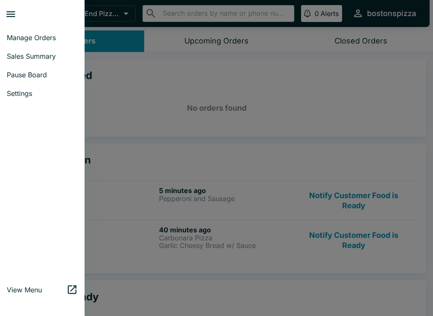
click at [353, 145] on div at bounding box center [216, 158] width 433 height 316
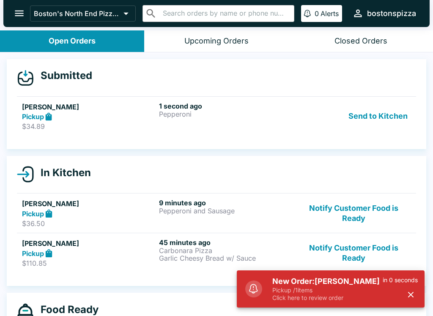
click at [270, 116] on p "Pepperoni" at bounding box center [226, 114] width 134 height 8
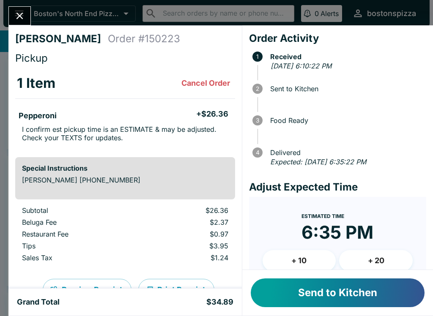
click at [382, 293] on button "Send to Kitchen" at bounding box center [338, 292] width 174 height 29
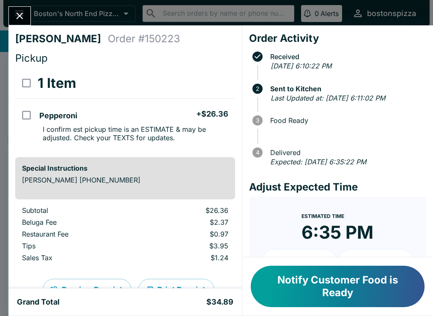
click at [21, 18] on icon "Close" at bounding box center [19, 16] width 7 height 7
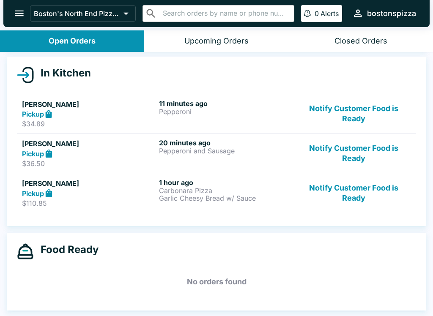
click at [347, 191] on button "Notify Customer Food is Ready" at bounding box center [353, 192] width 115 height 29
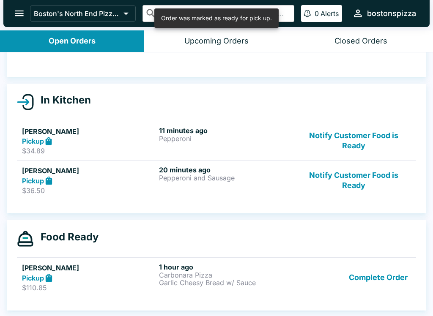
click at [389, 277] on button "Complete Order" at bounding box center [378, 277] width 66 height 29
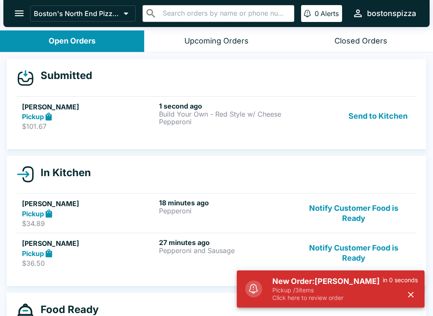
click at [192, 109] on h6 "1 second ago" at bounding box center [226, 106] width 134 height 8
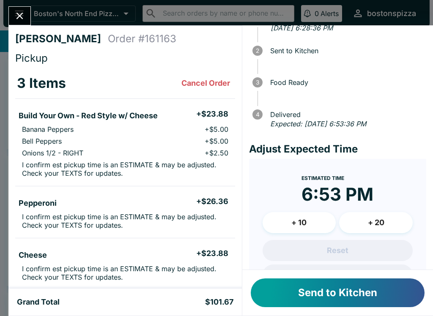
scroll to position [38, 0]
click at [301, 222] on button "+ 10" at bounding box center [299, 222] width 74 height 21
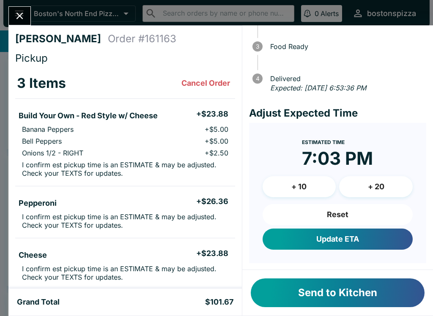
scroll to position [73, 0]
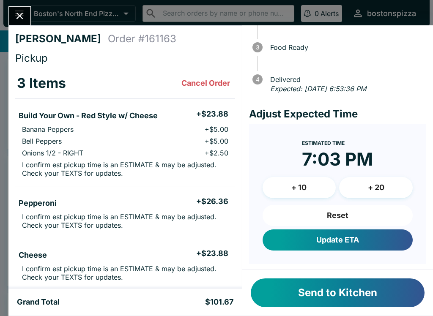
click at [335, 240] on button "Update ETA" at bounding box center [337, 239] width 150 height 21
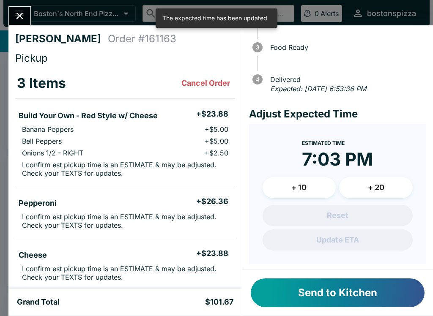
click at [358, 292] on button "Send to Kitchen" at bounding box center [338, 292] width 174 height 29
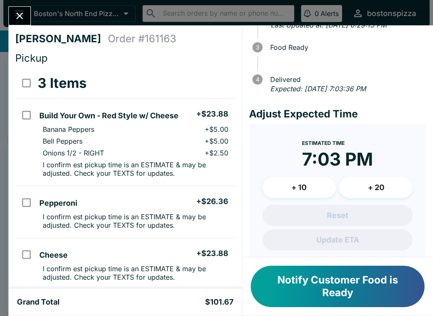
click at [21, 25] on button "Close" at bounding box center [20, 16] width 22 height 18
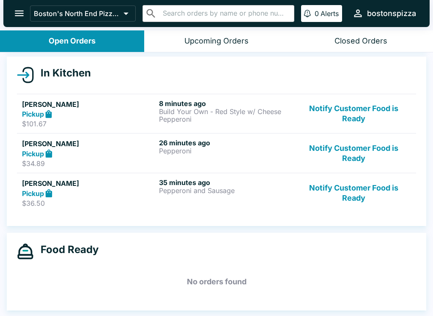
scroll to position [87, 0]
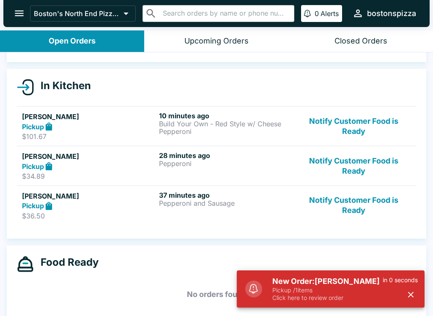
click at [321, 300] on p "Click here to review order" at bounding box center [327, 298] width 110 height 8
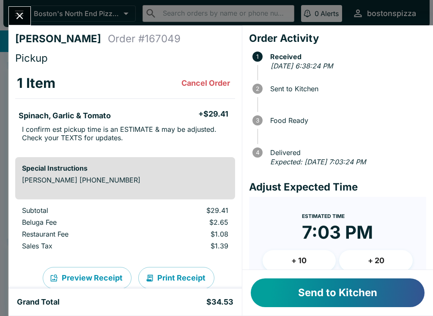
click at [317, 306] on button "Send to Kitchen" at bounding box center [338, 292] width 174 height 29
